Goal: Find specific page/section: Find specific page/section

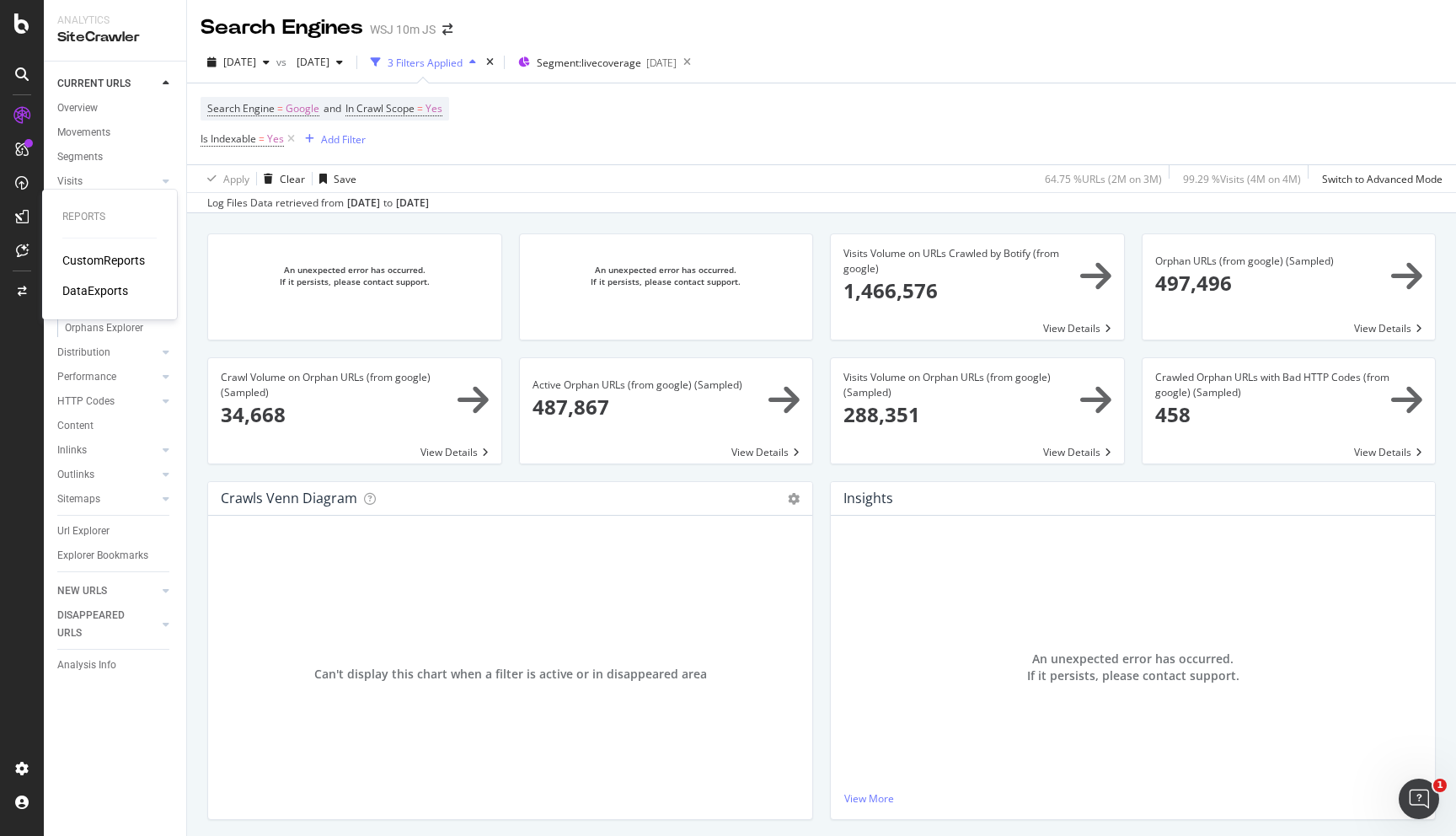
click at [81, 256] on div "CustomReports" at bounding box center [103, 260] width 83 height 17
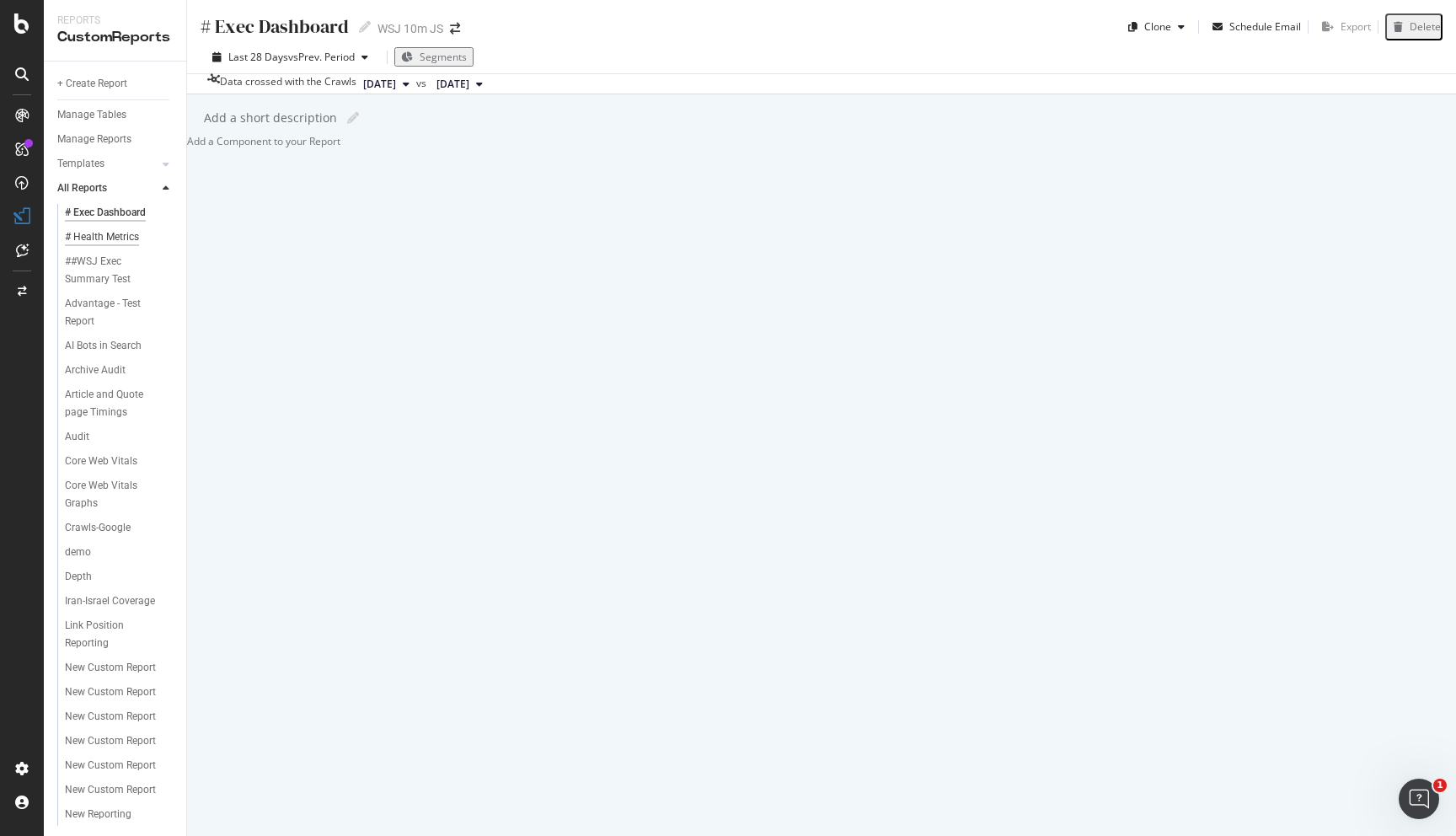
click at [121, 230] on div "# Health Metrics" at bounding box center [102, 237] width 75 height 18
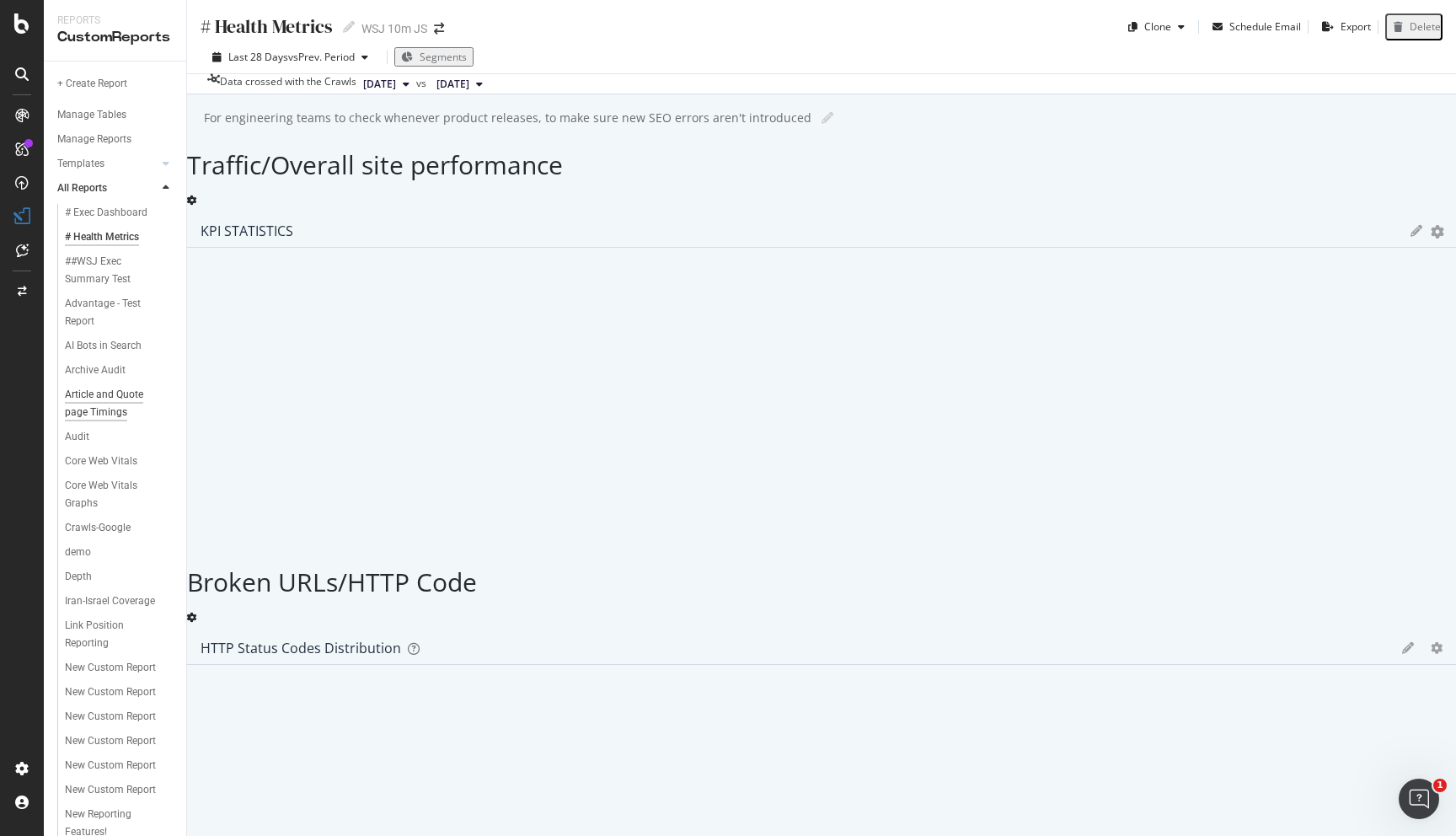
click at [137, 396] on div "Article and Quote page Timings" at bounding box center [114, 404] width 98 height 35
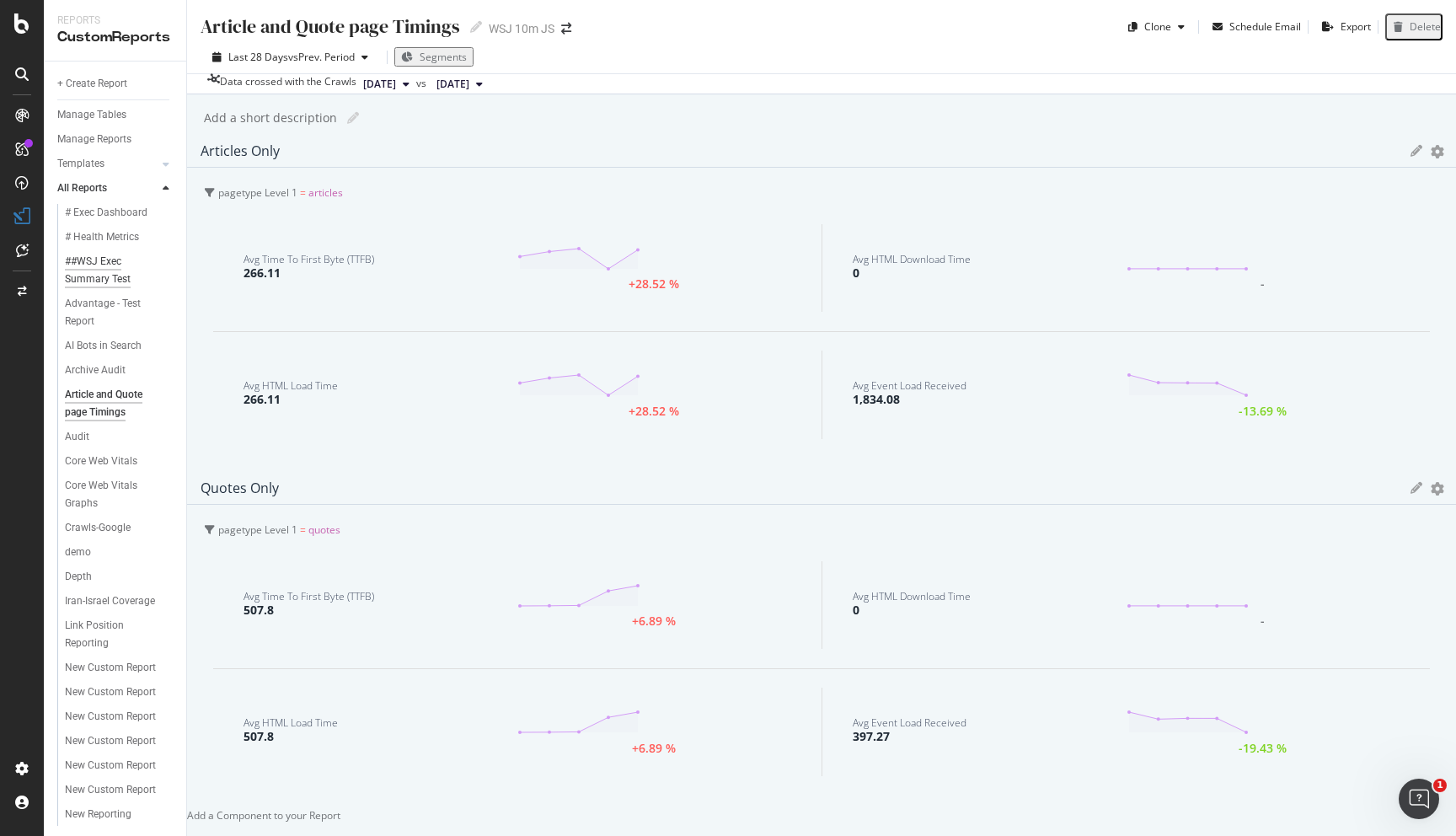
click at [109, 276] on div "##WSJ Exec Summary Test" at bounding box center [113, 271] width 97 height 35
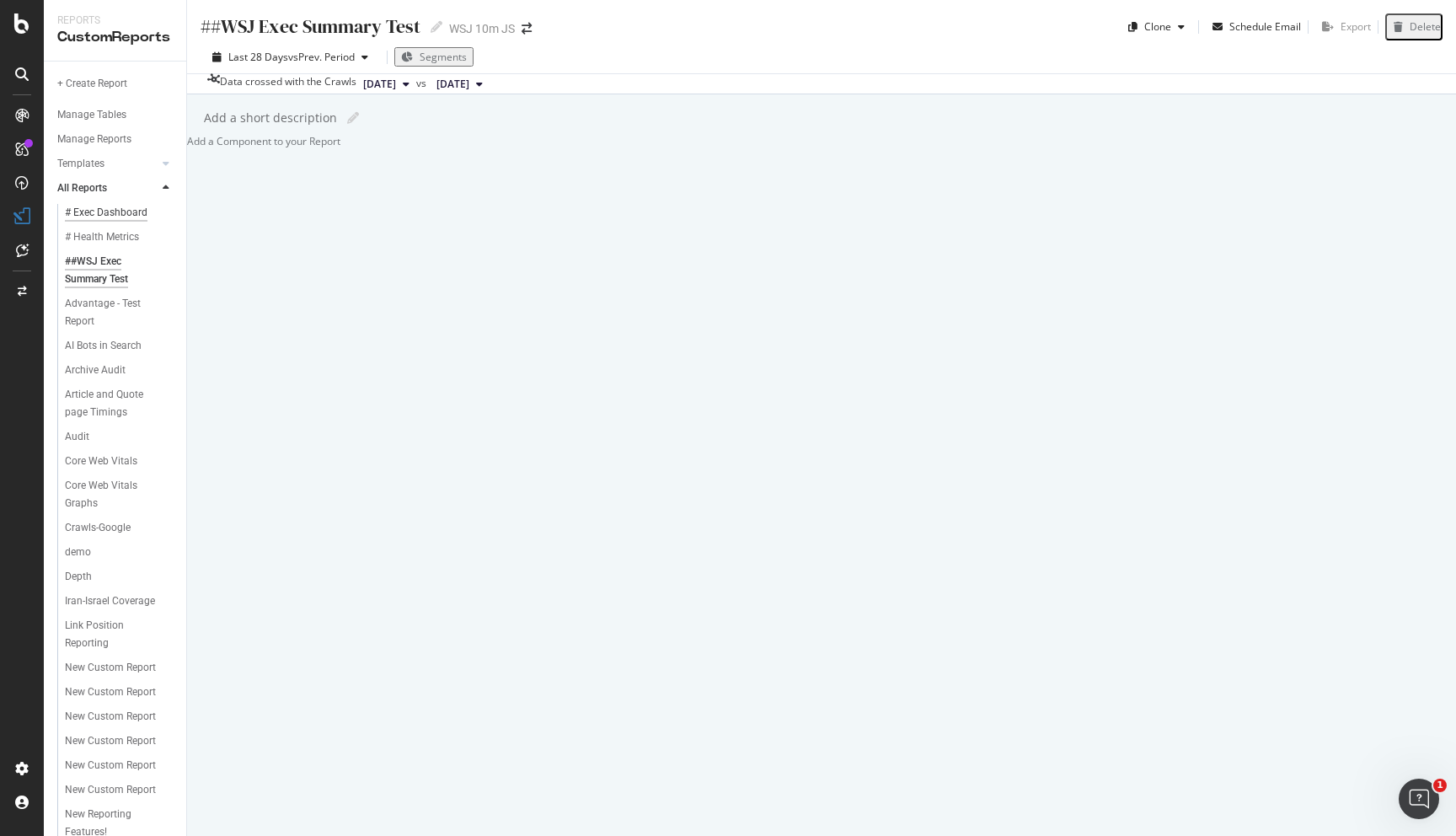
click at [136, 216] on div "# Exec Dashboard" at bounding box center [106, 213] width 83 height 18
